Goal: Transaction & Acquisition: Purchase product/service

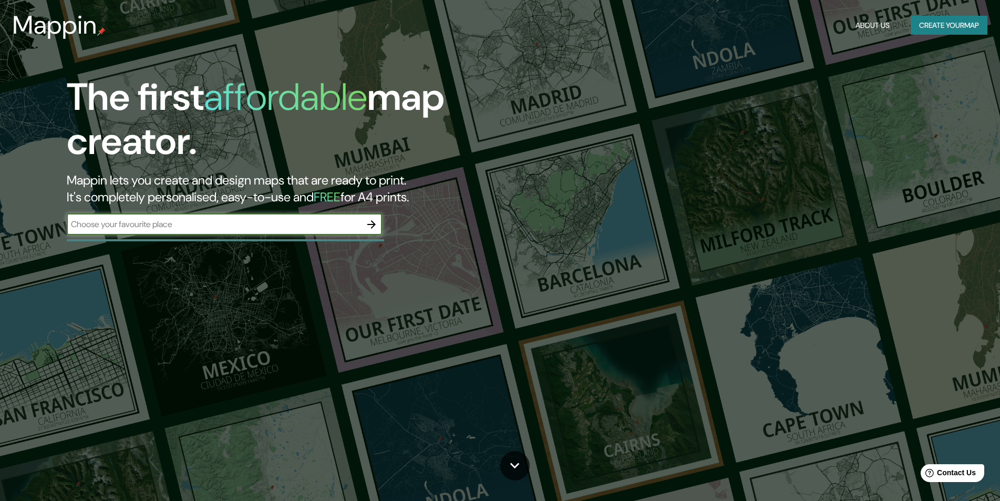
click at [182, 227] on input "text" at bounding box center [214, 224] width 294 height 12
type input "tepic nayarit"
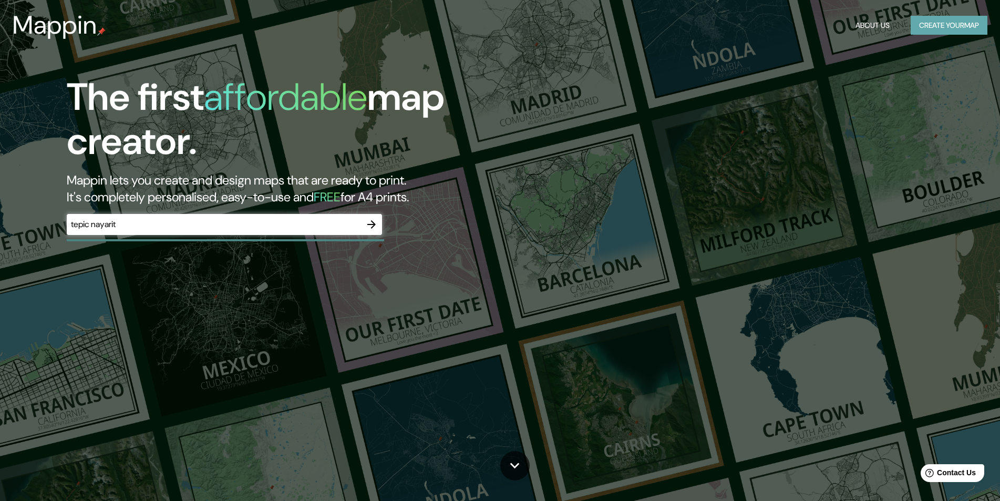
click at [949, 31] on button "Create your map" at bounding box center [948, 25] width 77 height 19
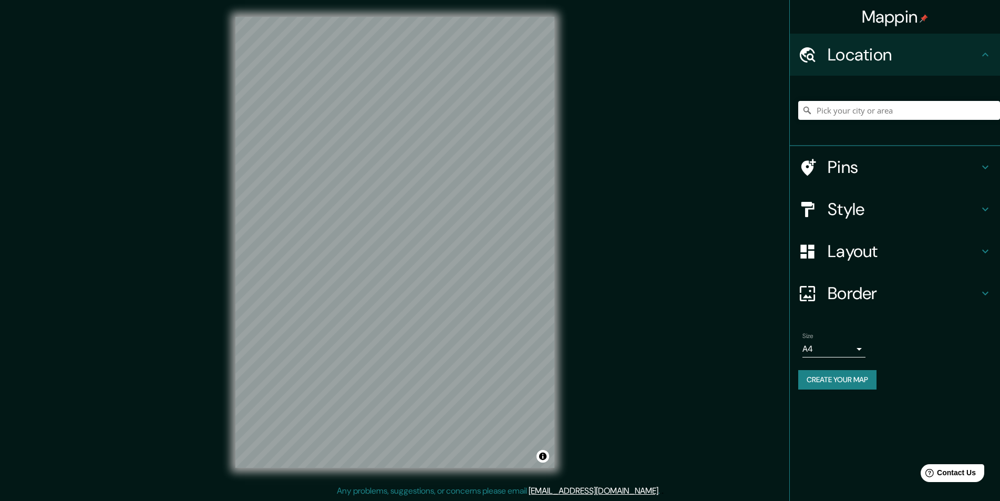
click at [858, 216] on h4 "Style" at bounding box center [902, 209] width 151 height 21
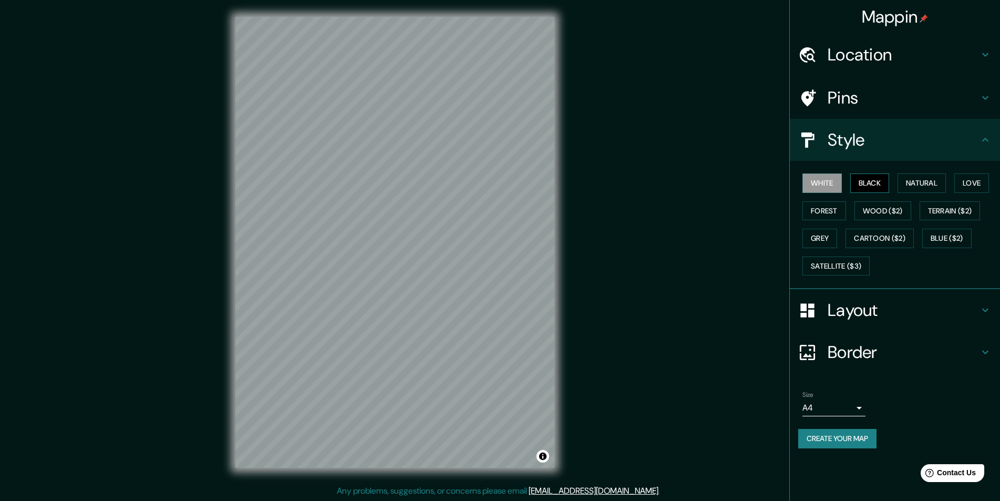
click at [878, 179] on button "Black" at bounding box center [869, 182] width 39 height 19
click at [921, 178] on button "Natural" at bounding box center [921, 182] width 48 height 19
click at [954, 193] on button "Love" at bounding box center [971, 182] width 35 height 19
click at [846, 209] on button "Forest" at bounding box center [824, 210] width 44 height 19
click at [911, 213] on button "Wood ($2)" at bounding box center [882, 210] width 57 height 19
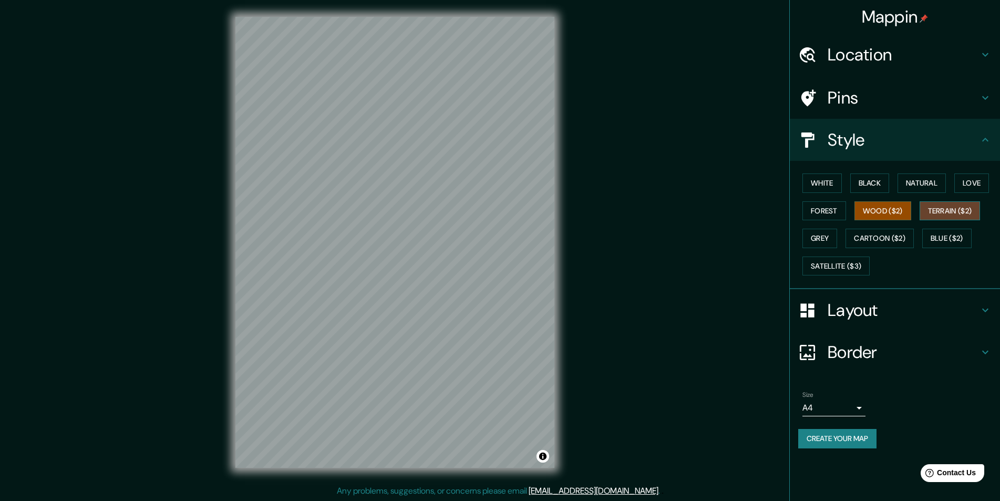
click at [919, 221] on button "Terrain ($2)" at bounding box center [949, 210] width 61 height 19
click at [837, 240] on button "Grey" at bounding box center [819, 237] width 35 height 19
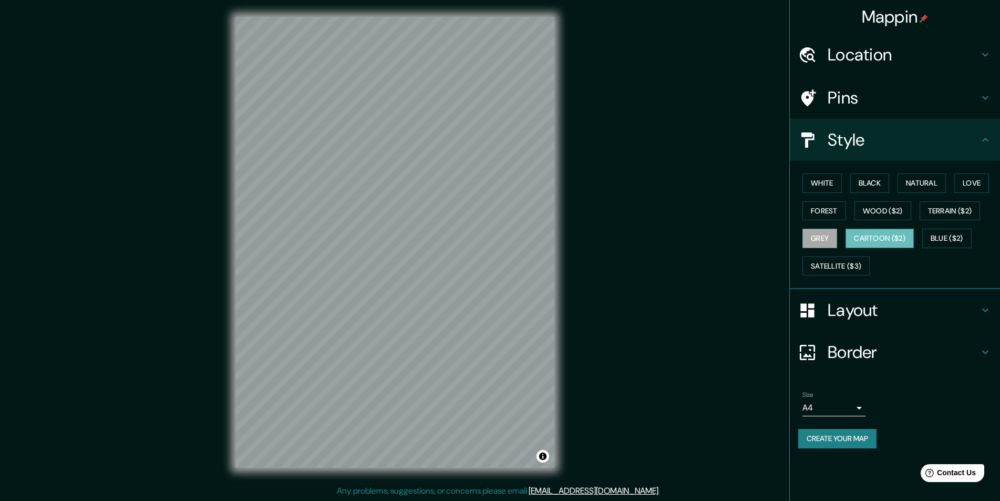
click at [913, 245] on button "Cartoon ($2)" at bounding box center [879, 237] width 68 height 19
click at [922, 248] on button "Blue ($2)" at bounding box center [946, 237] width 49 height 19
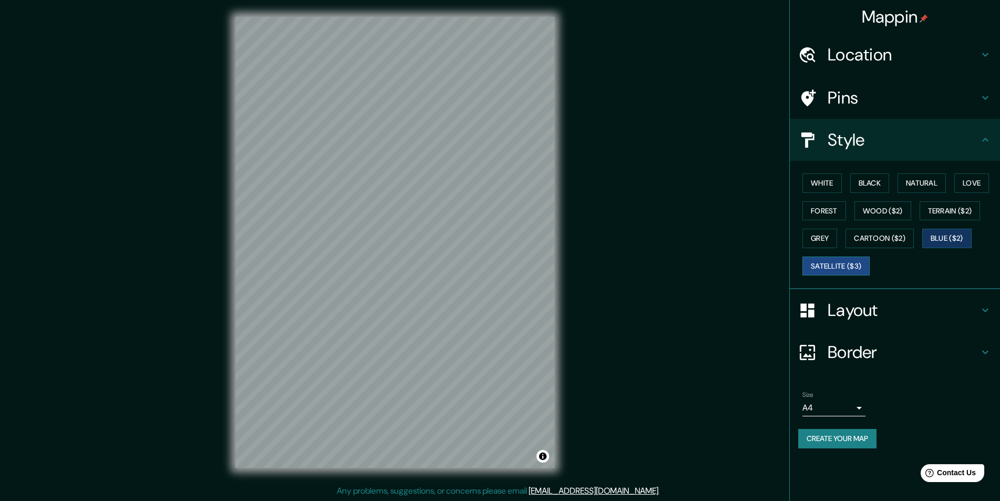
click at [869, 267] on button "Satellite ($3)" at bounding box center [835, 265] width 67 height 19
click at [846, 208] on button "Forest" at bounding box center [824, 210] width 44 height 19
click at [954, 193] on button "Love" at bounding box center [971, 182] width 35 height 19
click at [846, 210] on button "Forest" at bounding box center [824, 210] width 44 height 19
click at [933, 182] on button "Natural" at bounding box center [921, 182] width 48 height 19
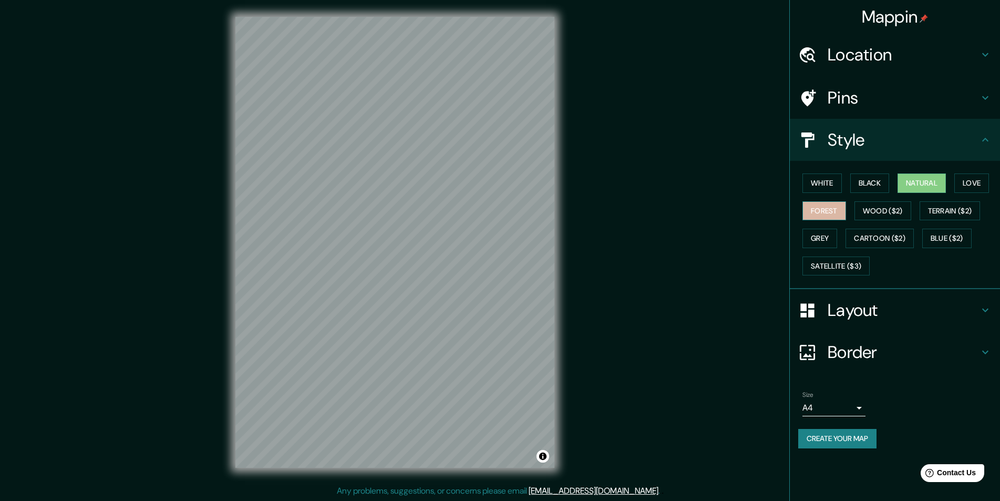
click at [846, 207] on button "Forest" at bounding box center [824, 210] width 44 height 19
click at [954, 193] on button "Love" at bounding box center [971, 182] width 35 height 19
click at [879, 348] on h4 "Border" at bounding box center [902, 351] width 151 height 21
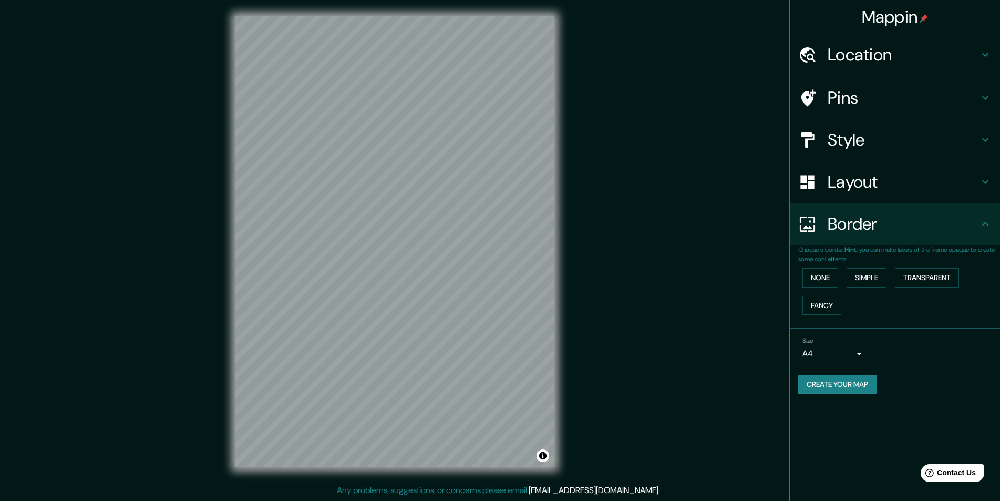
click at [973, 222] on h4 "Border" at bounding box center [902, 223] width 151 height 21
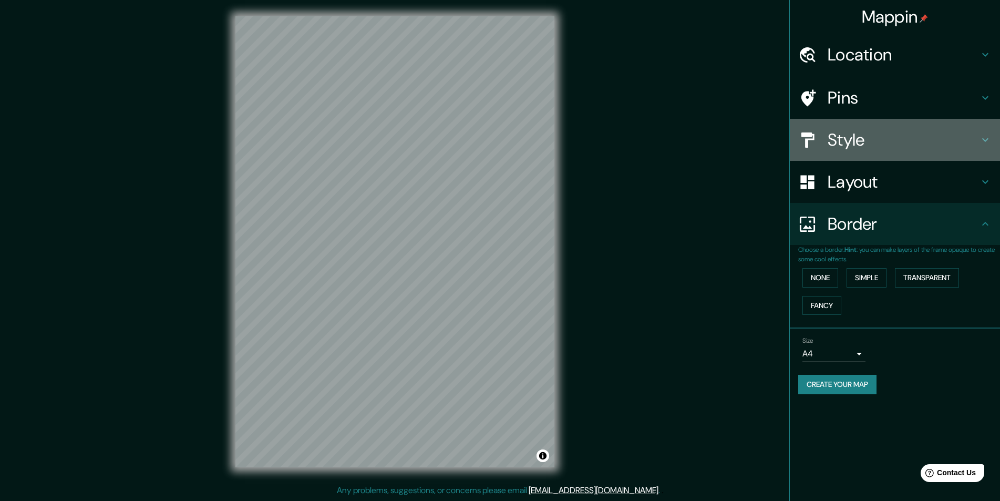
click at [886, 131] on h4 "Style" at bounding box center [902, 139] width 151 height 21
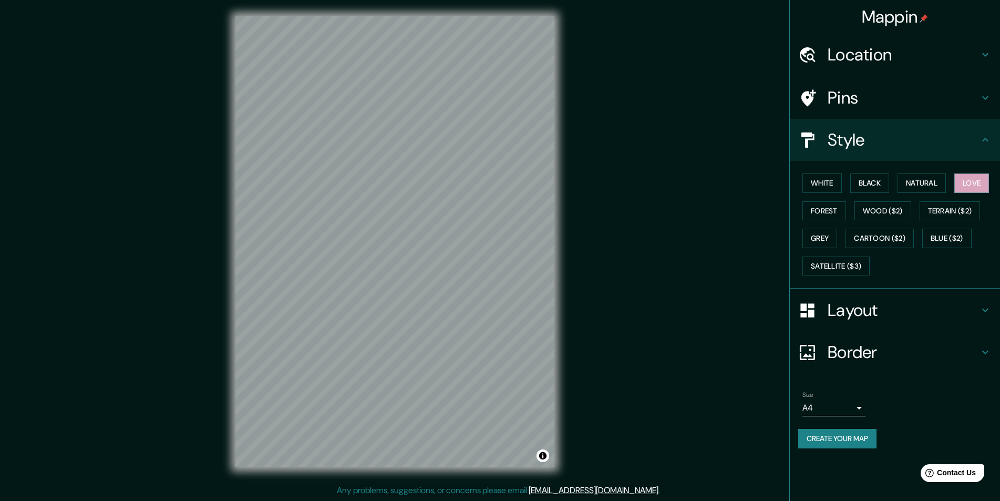
click at [866, 173] on div "White Black Natural Love Forest Wood ($2) Terrain ($2) Grey Cartoon ($2) Blue (…" at bounding box center [899, 224] width 202 height 110
click at [871, 185] on button "Black" at bounding box center [869, 182] width 39 height 19
click at [832, 184] on button "White" at bounding box center [821, 182] width 39 height 19
click at [954, 193] on button "Love" at bounding box center [971, 182] width 35 height 19
click at [846, 211] on button "Forest" at bounding box center [824, 210] width 44 height 19
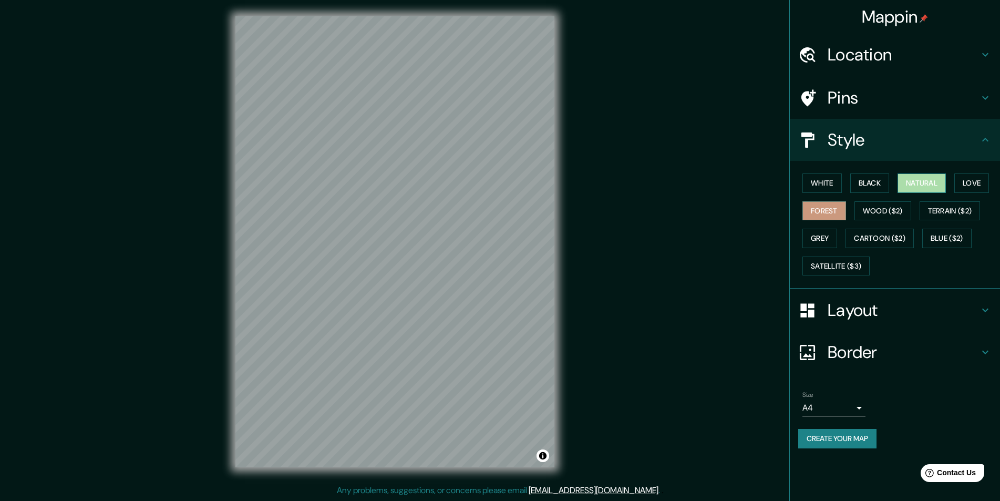
click at [929, 183] on button "Natural" at bounding box center [921, 182] width 48 height 19
click at [867, 182] on button "Black" at bounding box center [869, 182] width 39 height 19
click at [825, 185] on button "White" at bounding box center [821, 182] width 39 height 19
click at [954, 193] on button "Love" at bounding box center [971, 182] width 35 height 19
click at [846, 210] on button "Forest" at bounding box center [824, 210] width 44 height 19
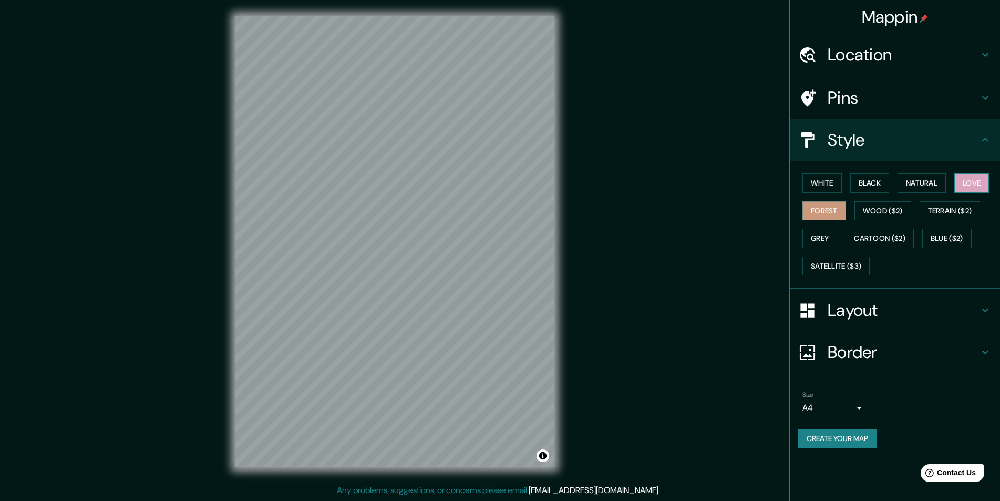
click at [954, 193] on button "Love" at bounding box center [971, 182] width 35 height 19
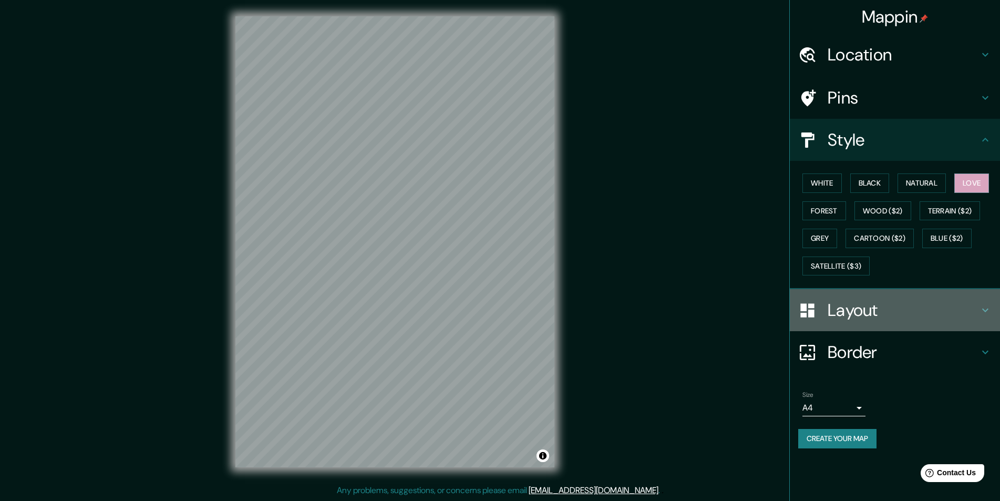
click at [888, 298] on div "Layout" at bounding box center [895, 310] width 210 height 42
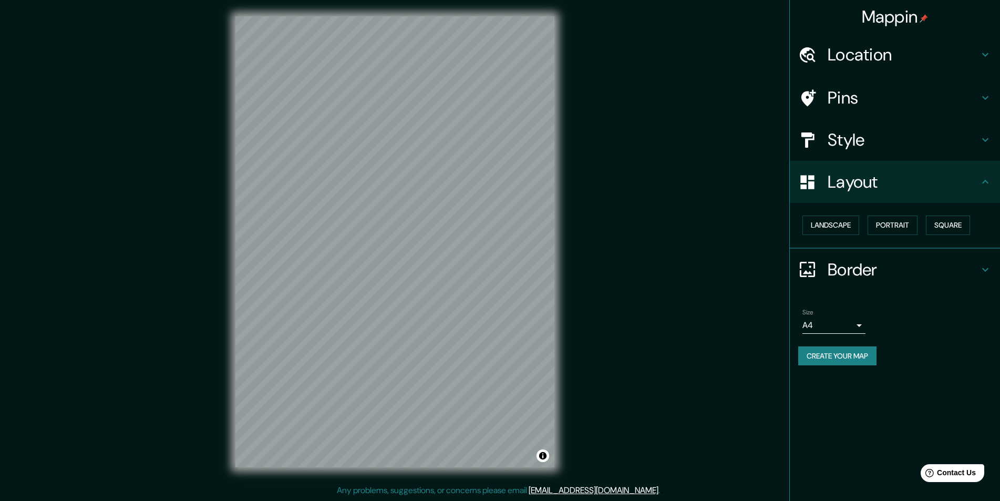
click at [976, 187] on h4 "Layout" at bounding box center [902, 181] width 151 height 21
click at [979, 183] on icon at bounding box center [985, 181] width 13 height 13
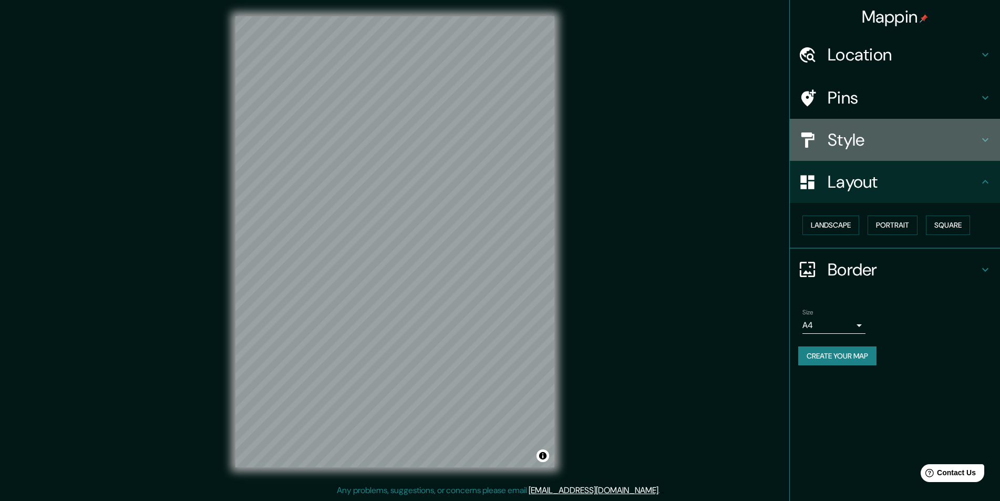
click at [988, 131] on div "Style" at bounding box center [895, 140] width 210 height 42
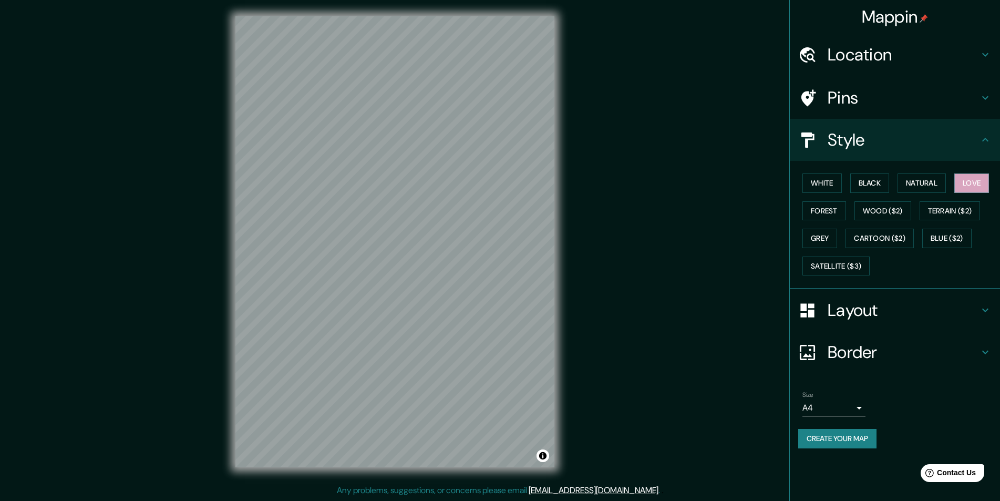
click at [556, 418] on div "© Mapbox © OpenStreetMap Improve this map" at bounding box center [395, 241] width 352 height 484
click at [849, 99] on h4 "Pins" at bounding box center [902, 97] width 151 height 21
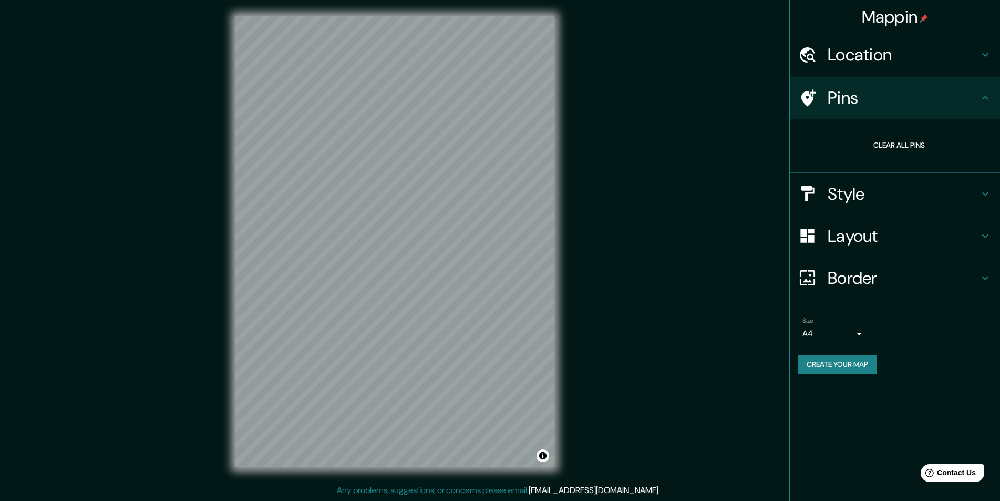
click at [876, 149] on button "Clear all pins" at bounding box center [899, 145] width 68 height 19
click at [882, 143] on button "Clear all pins" at bounding box center [899, 145] width 68 height 19
